Goal: Find specific page/section: Find specific page/section

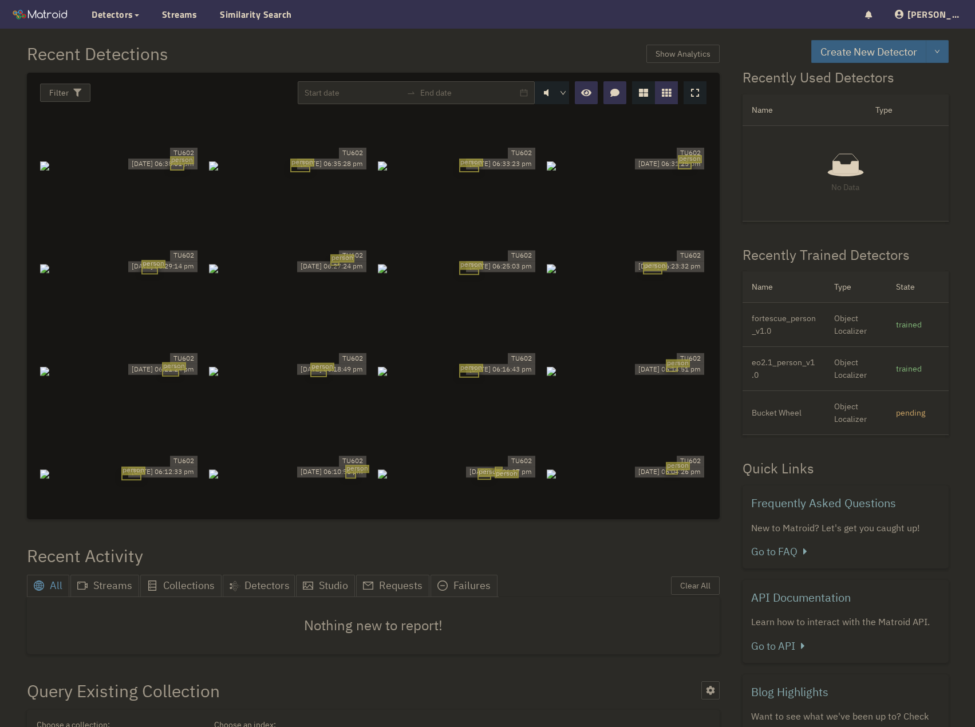
scroll to position [346, 0]
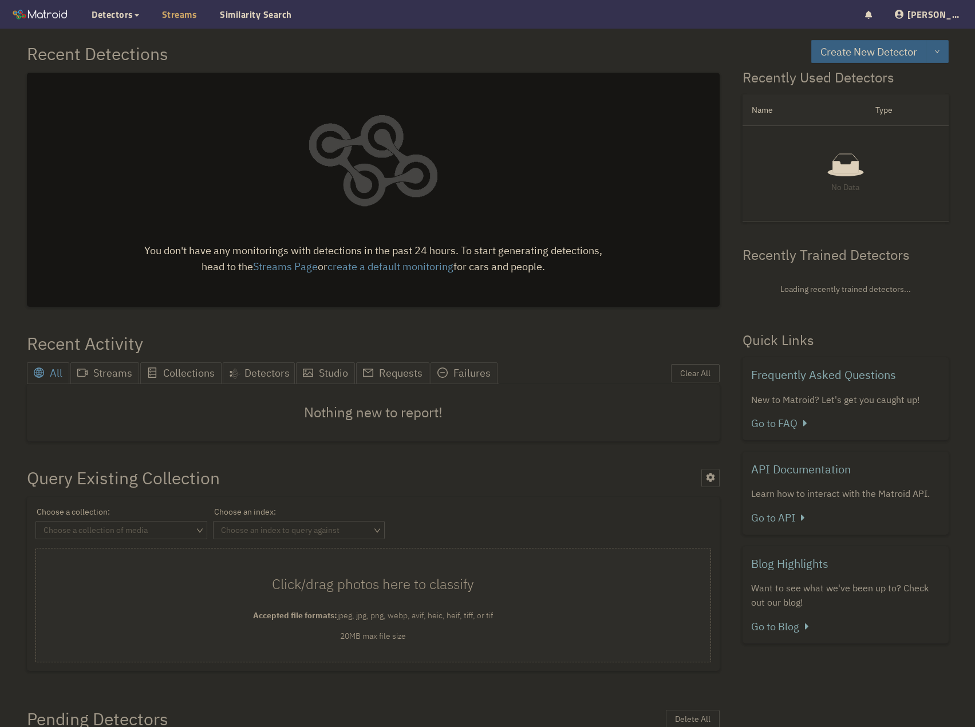
drag, startPoint x: 0, startPoint y: 0, endPoint x: 169, endPoint y: 15, distance: 169.6
click at [169, 15] on link "Streams" at bounding box center [179, 14] width 35 height 14
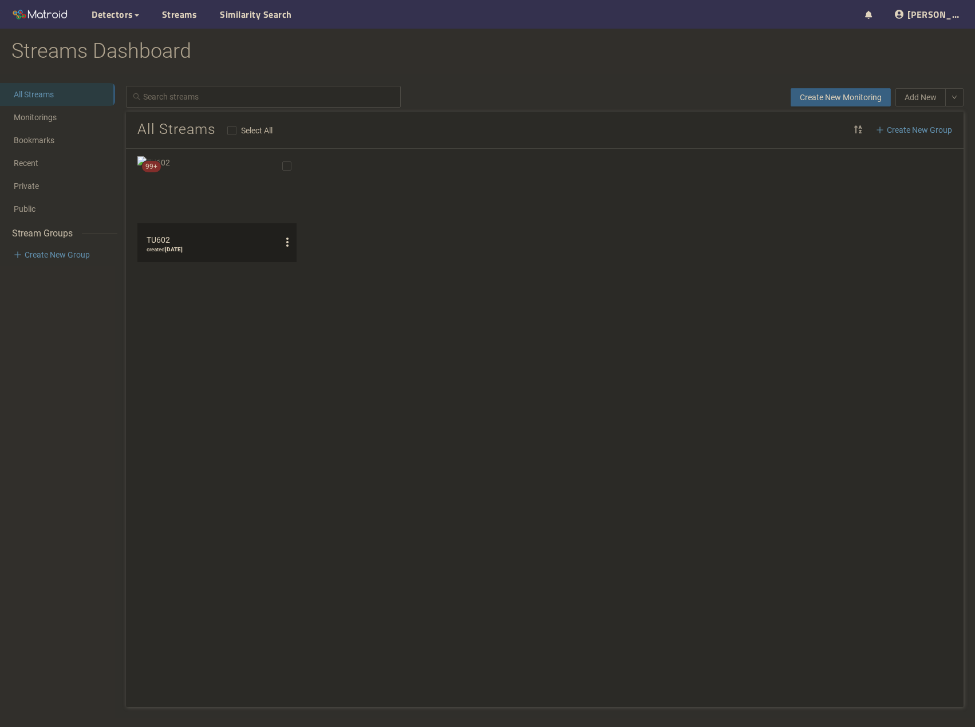
click at [214, 196] on img at bounding box center [216, 209] width 159 height 106
